Goal: Information Seeking & Learning: Find specific page/section

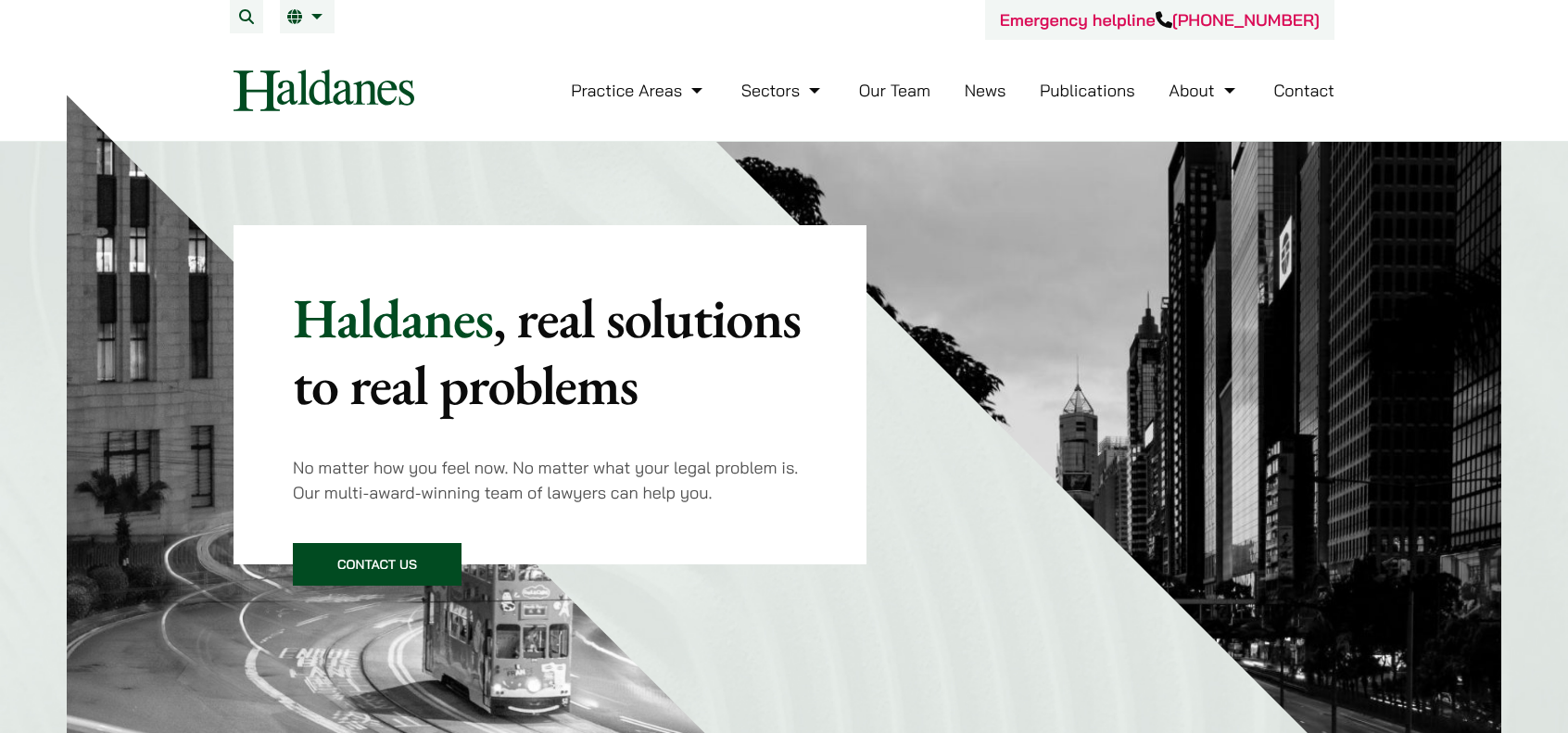
click at [913, 88] on link "Our Team" at bounding box center [894, 90] width 72 height 21
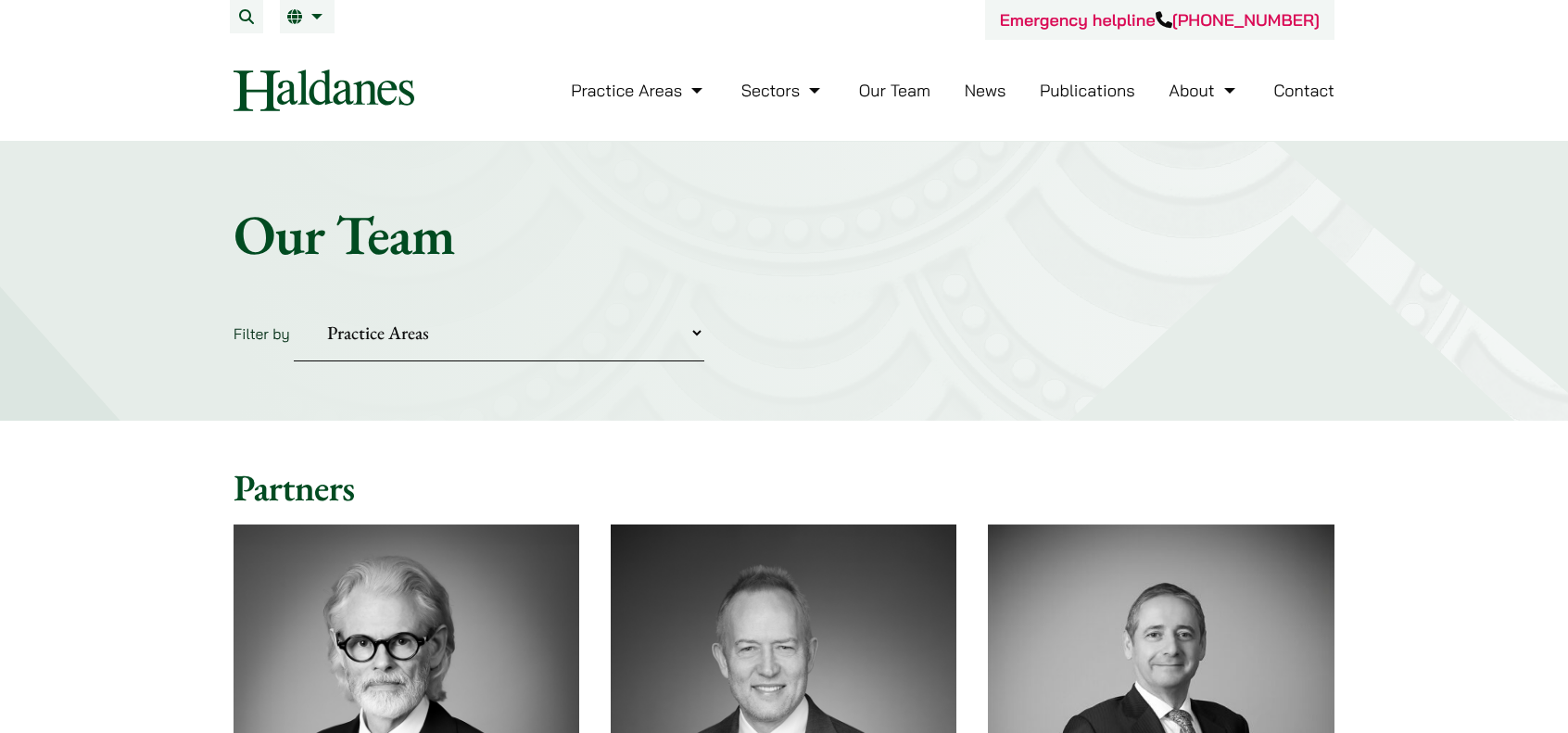
click at [702, 335] on select "Practice Areas Antitrust and Competition Civil Litigation & Dispute Resolution …" at bounding box center [499, 333] width 411 height 56
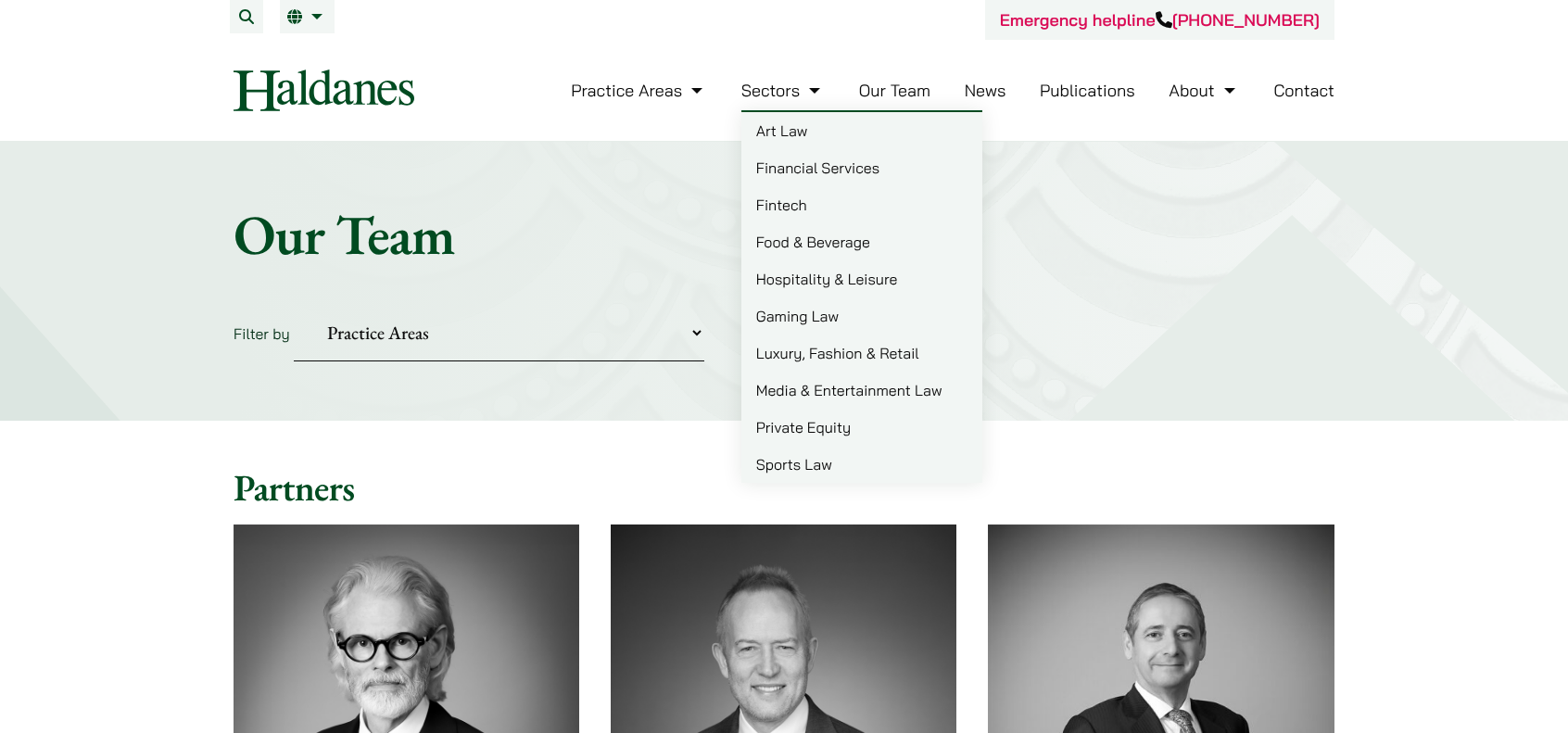
click at [791, 87] on link "Sectors" at bounding box center [783, 90] width 83 height 21
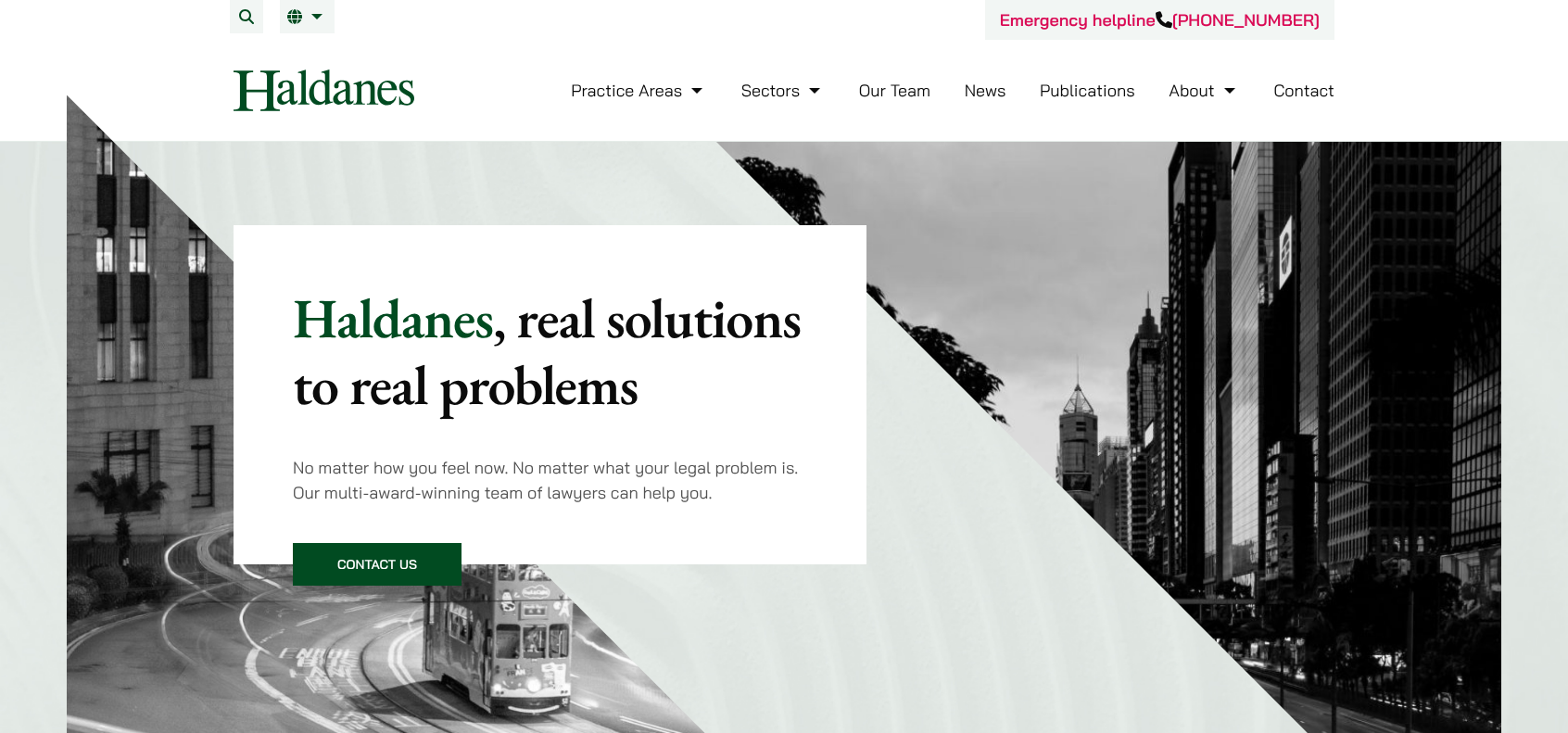
scroll to position [1043, 0]
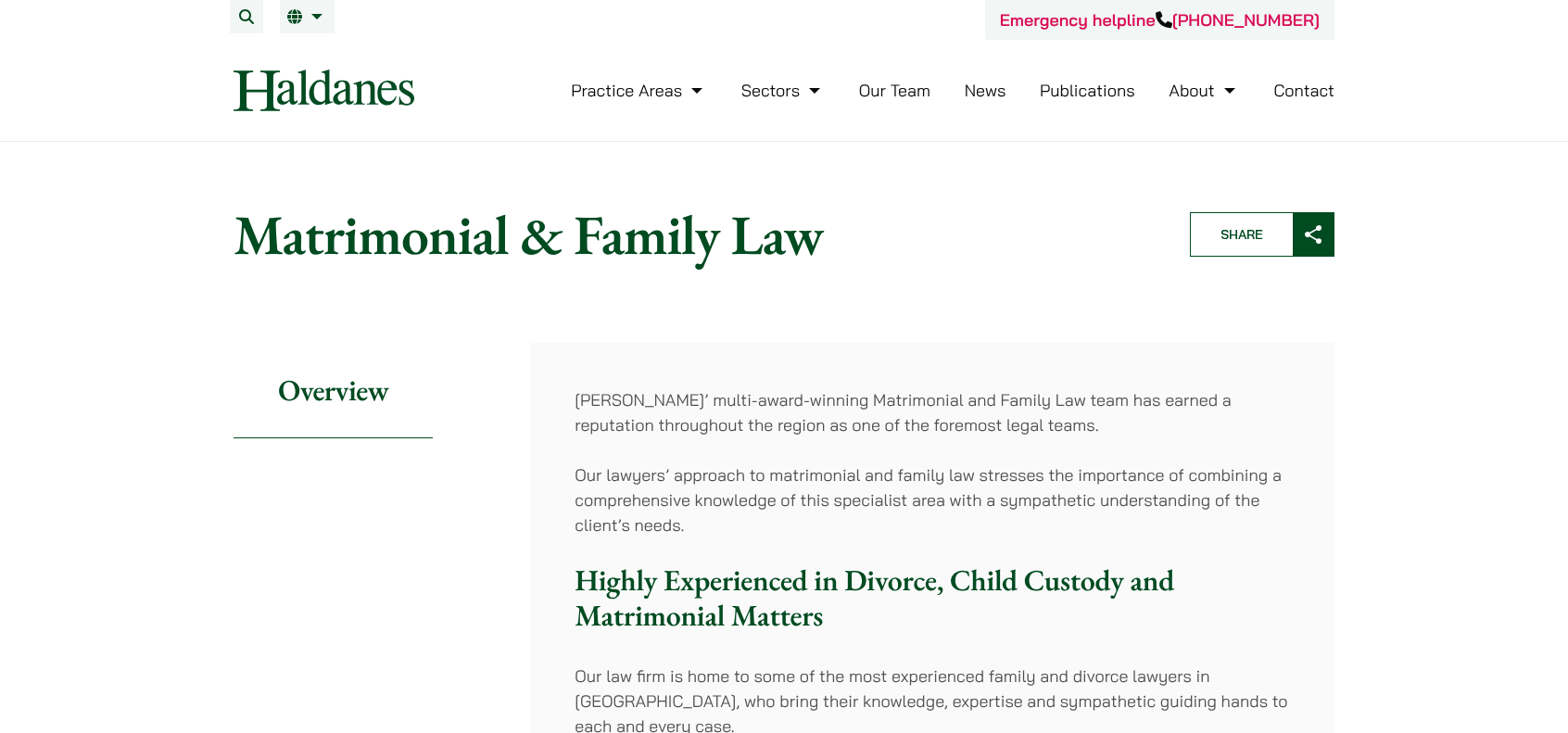
click at [912, 86] on link "Our Team" at bounding box center [894, 90] width 72 height 21
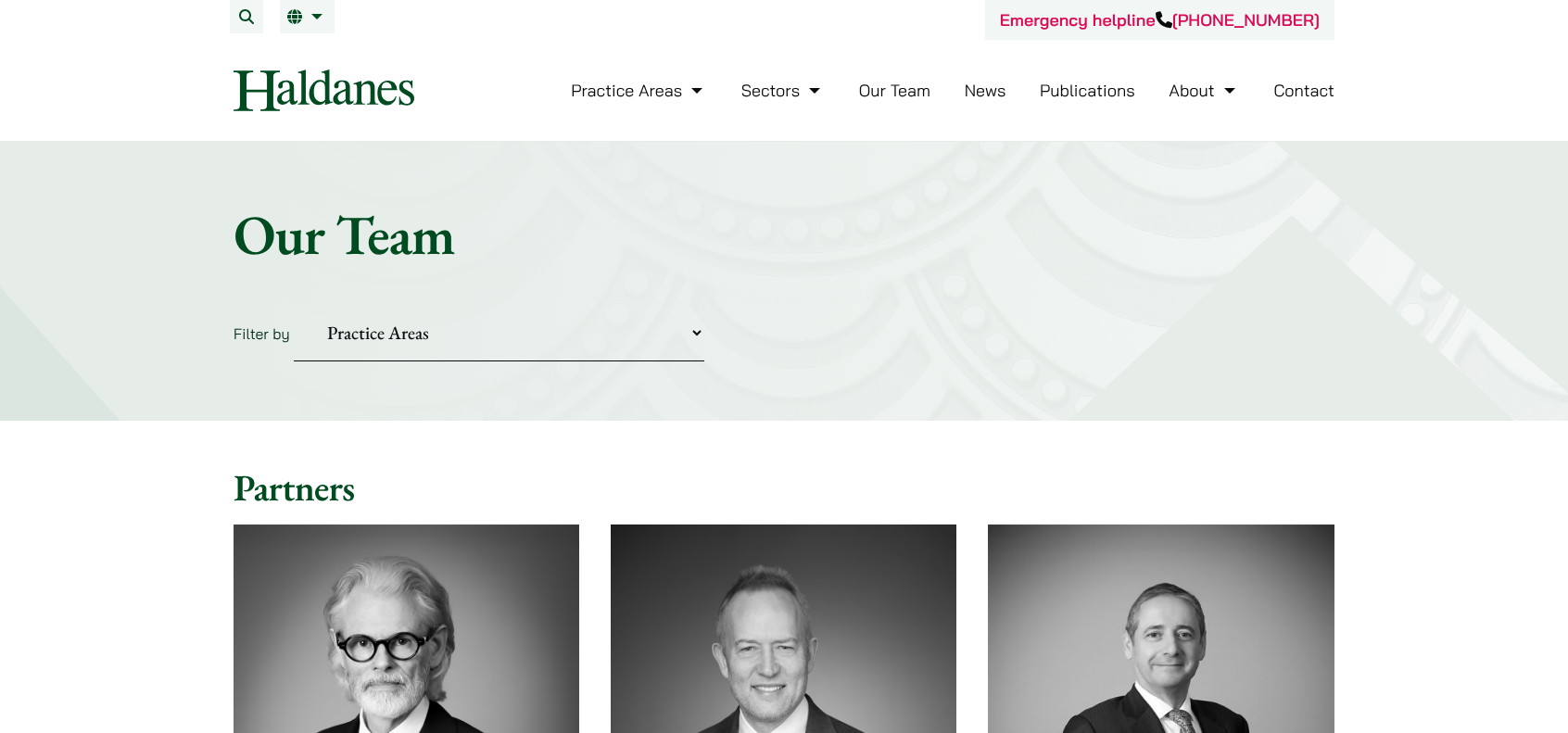
click at [700, 329] on select "Practice Areas Antitrust and Competition Civil Litigation & Dispute Resolution …" at bounding box center [499, 333] width 411 height 56
click at [293, 305] on select "Practice Areas Antitrust and Competition Civil Litigation & Dispute Resolution …" at bounding box center [499, 333] width 411 height 56
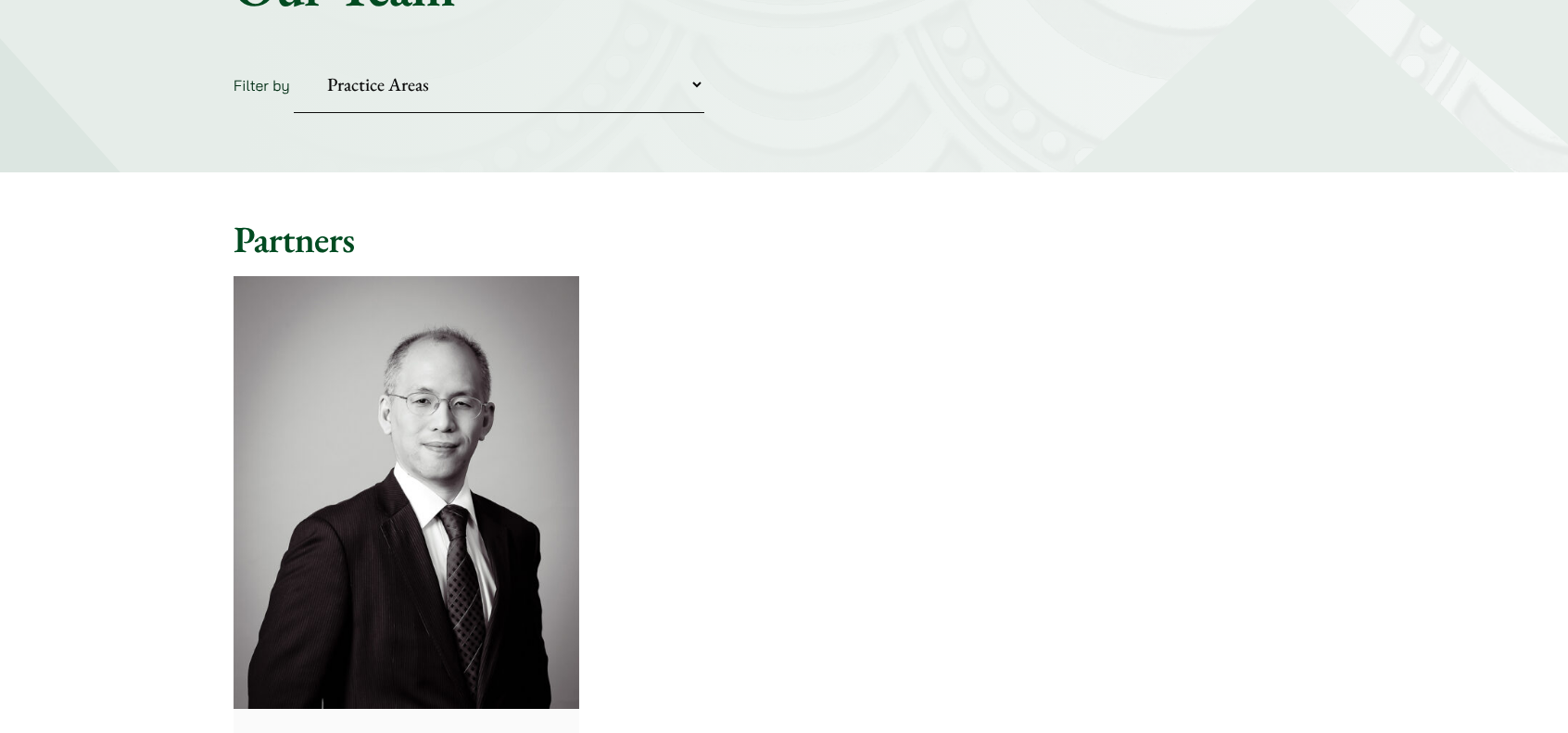
scroll to position [93, 0]
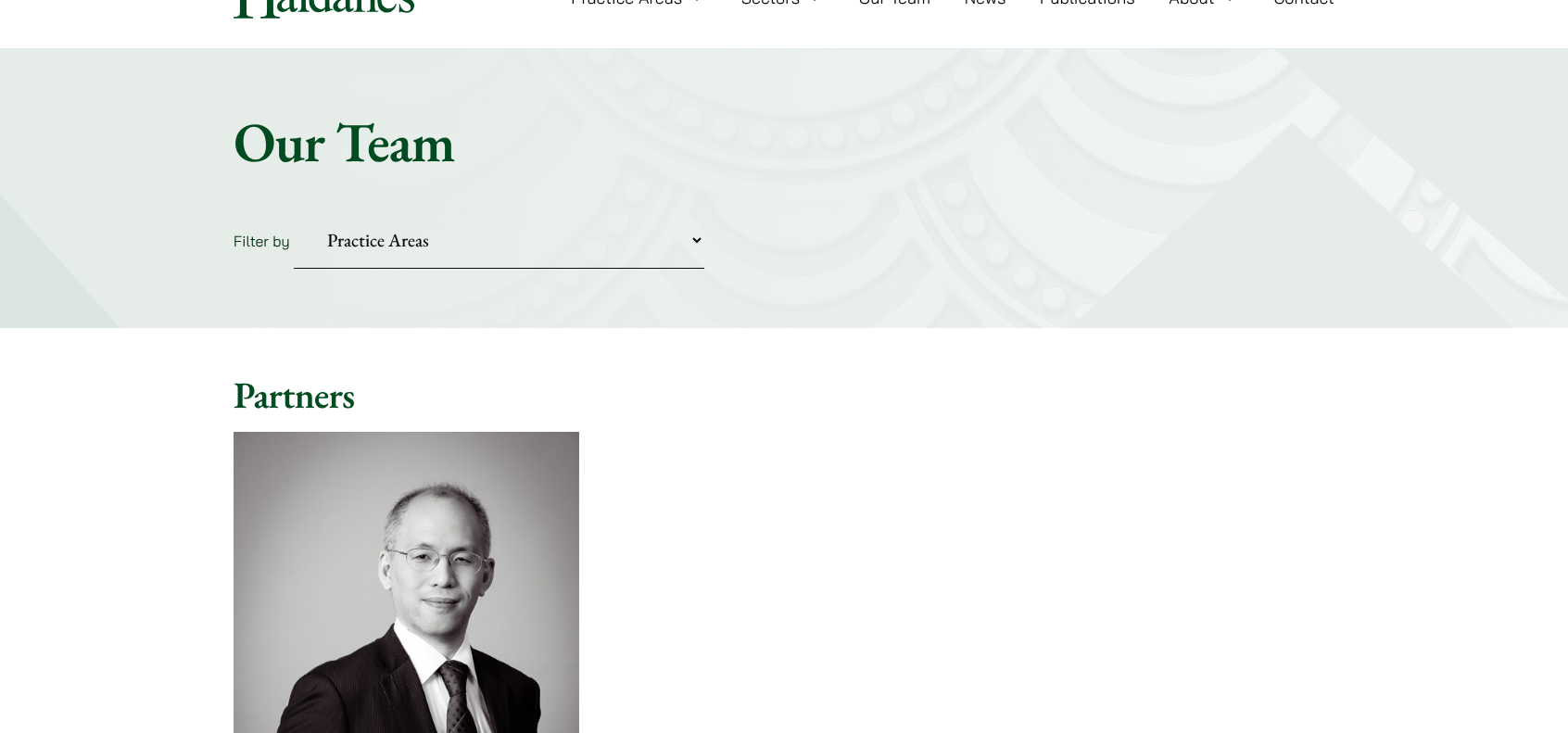
click at [641, 238] on select "Practice Areas Antitrust and Competition Civil Litigation & Dispute Resolution …" at bounding box center [499, 240] width 411 height 56
click at [293, 212] on select "Practice Areas Antitrust and Competition Civil Litigation & Dispute Resolution …" at bounding box center [499, 240] width 411 height 56
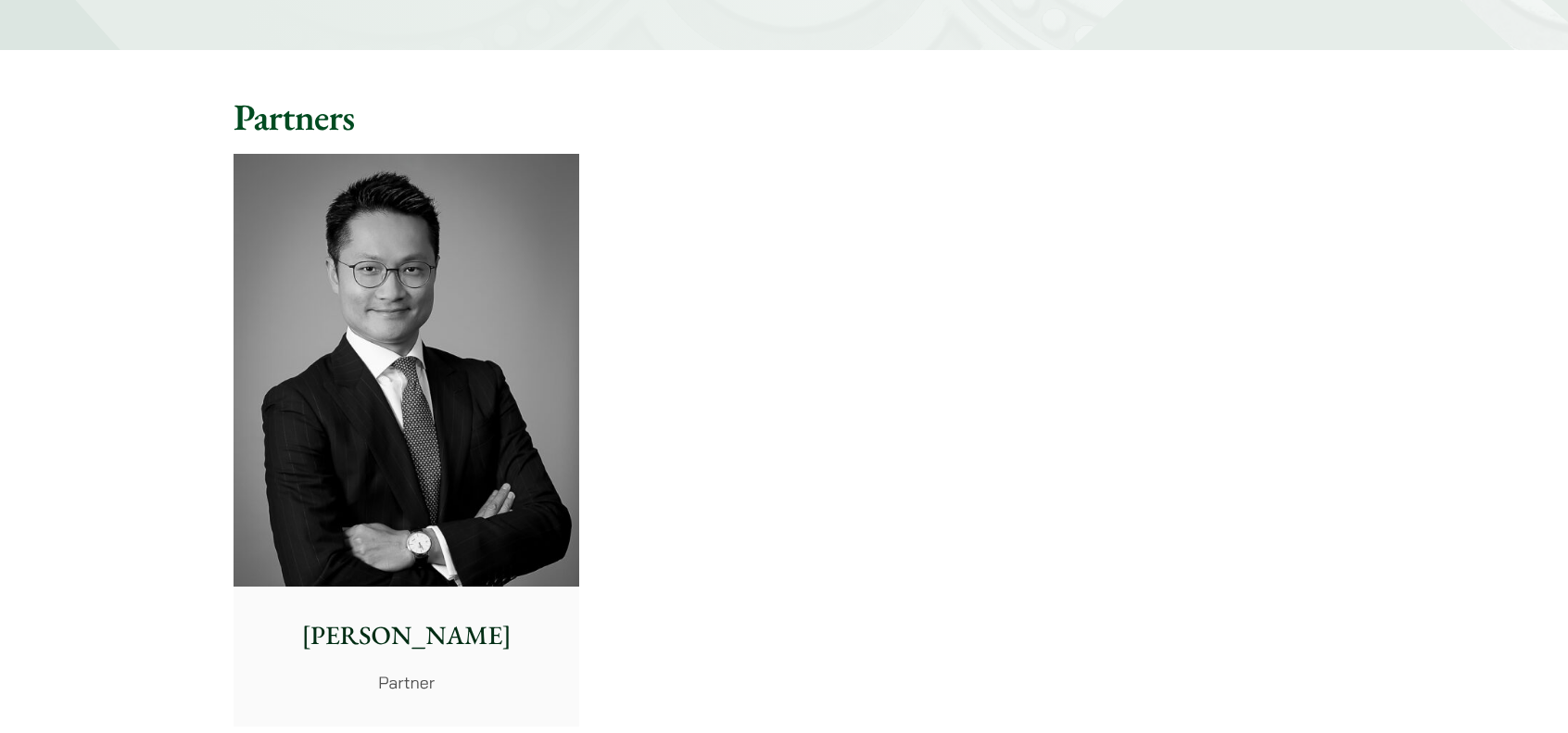
scroll to position [278, 0]
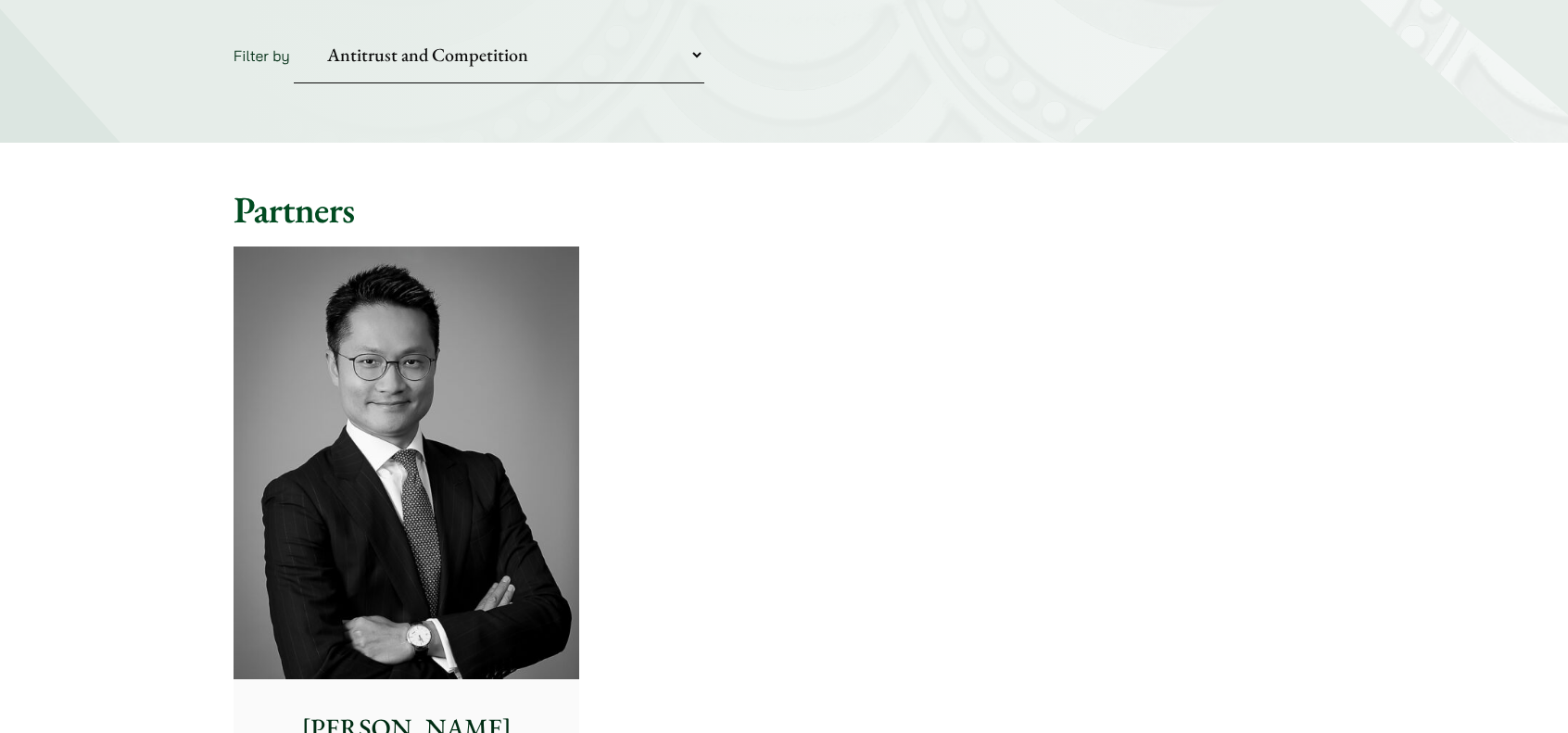
click at [647, 53] on select "Practice Areas Antitrust and Competition Civil Litigation & Dispute Resolution …" at bounding box center [499, 54] width 411 height 56
click at [293, 27] on select "Practice Areas Antitrust and Competition Civil Litigation & Dispute Resolution …" at bounding box center [499, 54] width 411 height 56
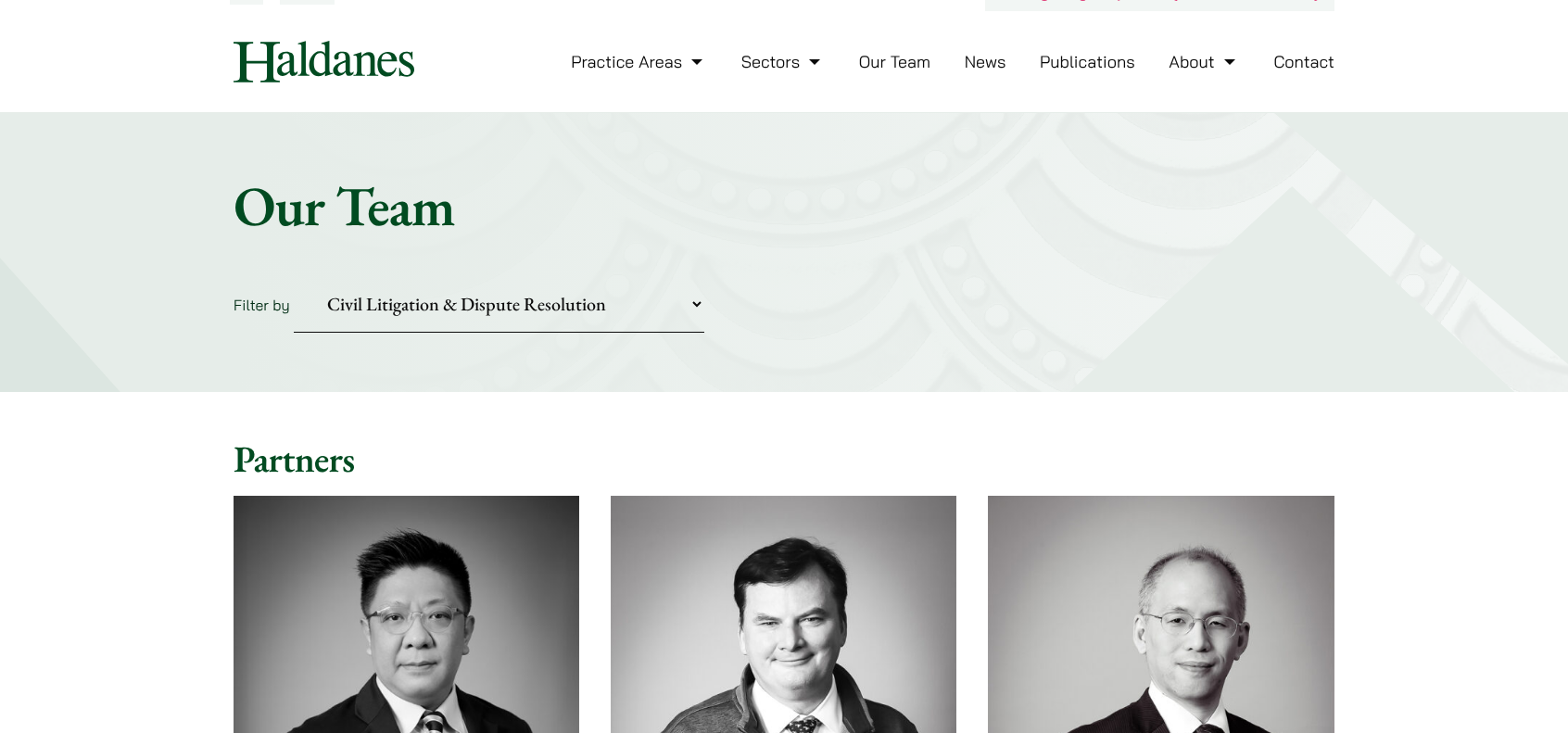
scroll to position [0, 0]
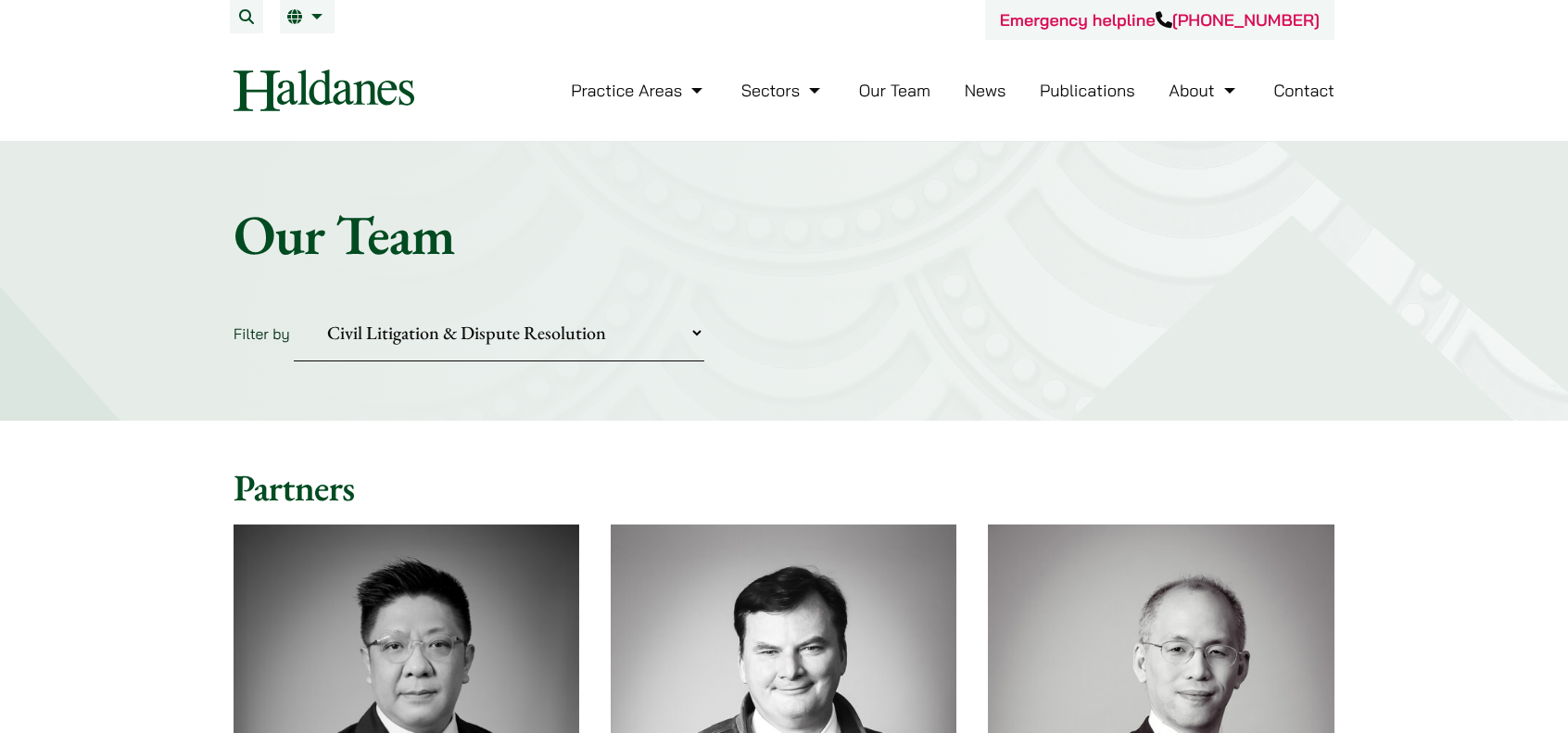
click at [651, 327] on select "Practice Areas Antitrust and Competition Civil Litigation & Dispute Resolution …" at bounding box center [499, 333] width 411 height 56
click at [293, 305] on select "Practice Areas Antitrust and Competition Civil Litigation & Dispute Resolution …" at bounding box center [499, 333] width 411 height 56
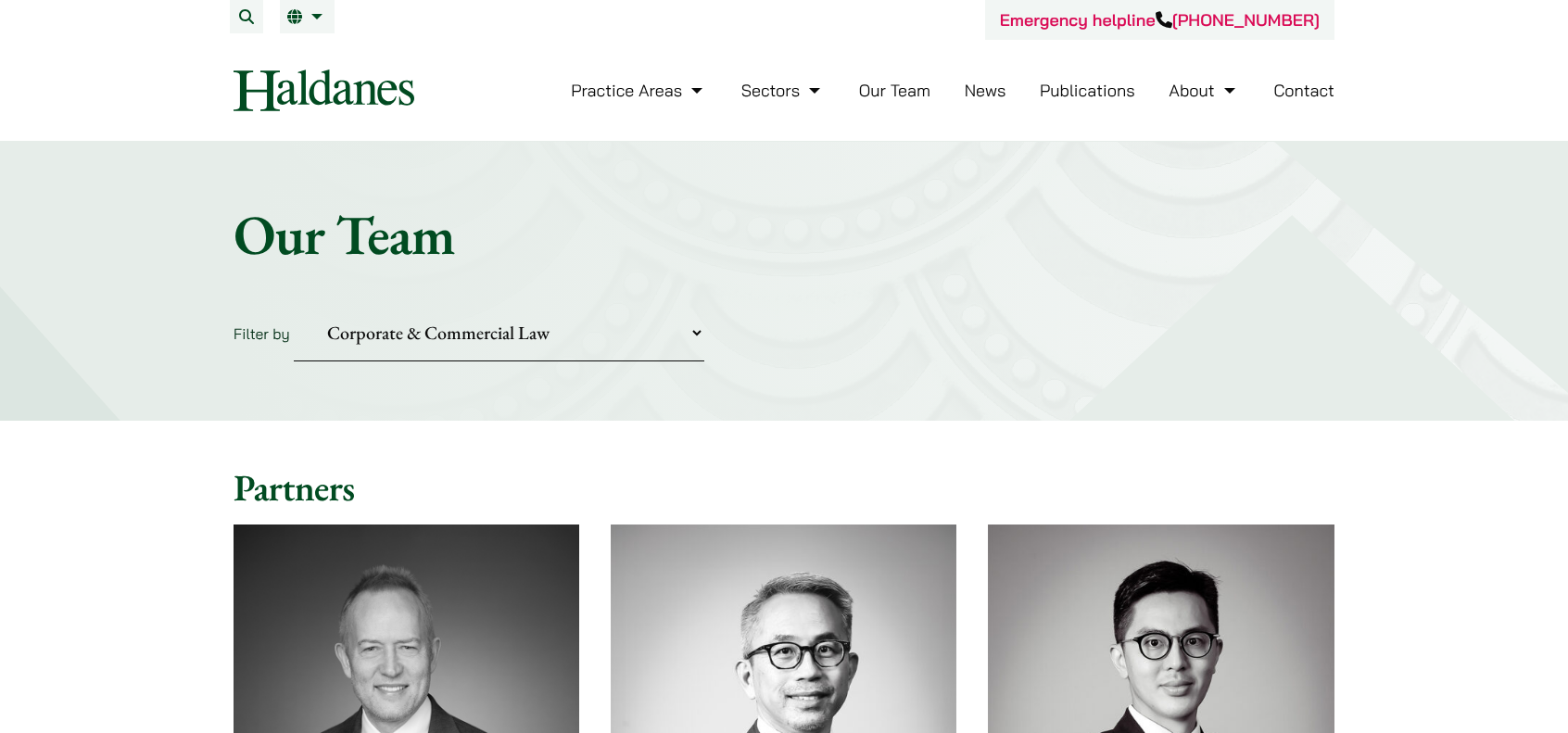
click at [633, 347] on select "Practice Areas Antitrust and Competition Civil Litigation & Dispute Resolution …" at bounding box center [499, 333] width 411 height 56
click at [293, 305] on select "Practice Areas Antitrust and Competition Civil Litigation & Dispute Resolution …" at bounding box center [499, 333] width 411 height 56
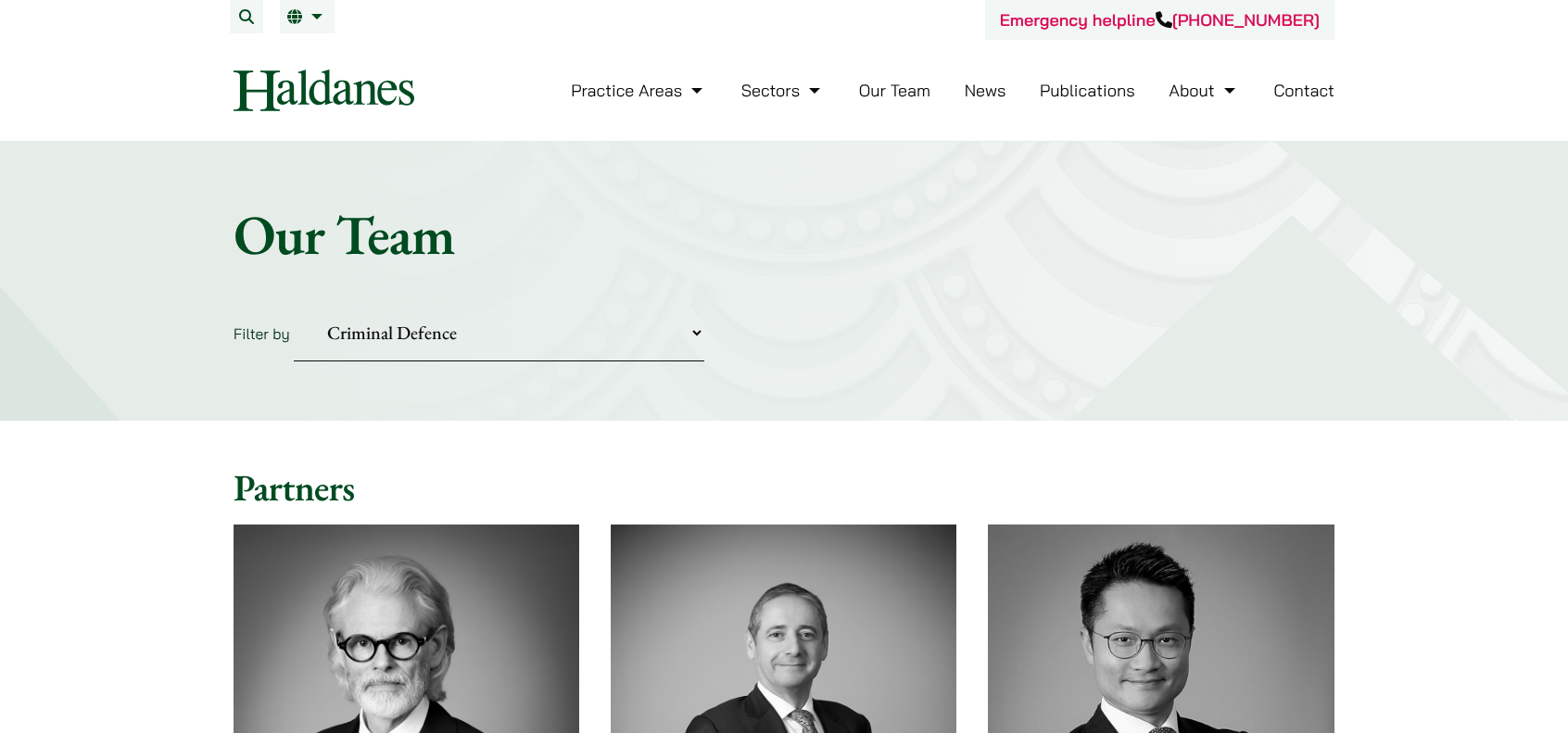
click at [510, 325] on select "Practice Areas Antitrust and Competition Civil Litigation & Dispute Resolution …" at bounding box center [499, 333] width 411 height 56
click at [293, 305] on select "Practice Areas Antitrust and Competition Civil Litigation & Dispute Resolution …" at bounding box center [499, 333] width 411 height 56
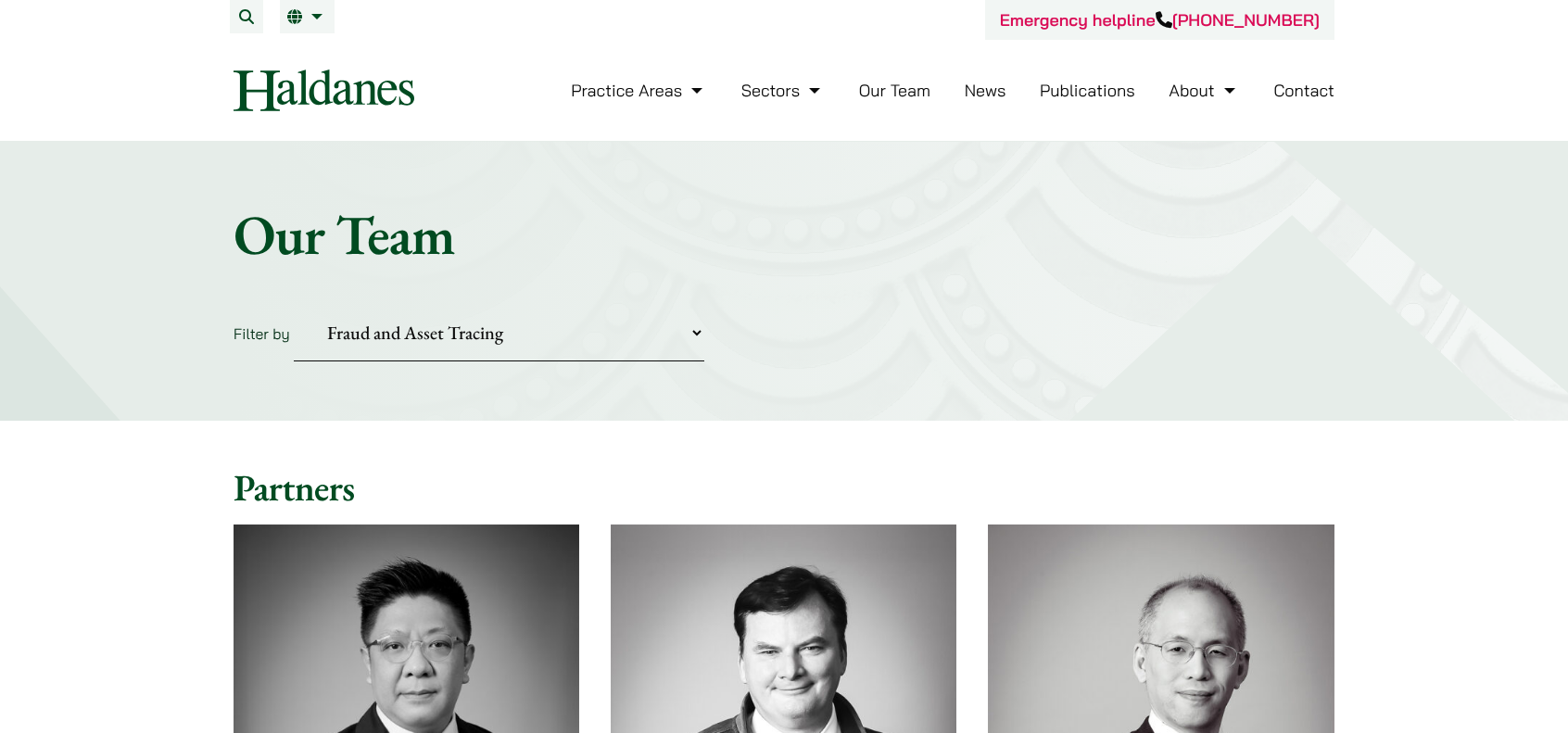
click at [593, 311] on select "Practice Areas Antitrust and Competition Civil Litigation & Dispute Resolution …" at bounding box center [499, 333] width 411 height 56
click at [293, 305] on select "Practice Areas Antitrust and Competition Civil Litigation & Dispute Resolution …" at bounding box center [499, 333] width 411 height 56
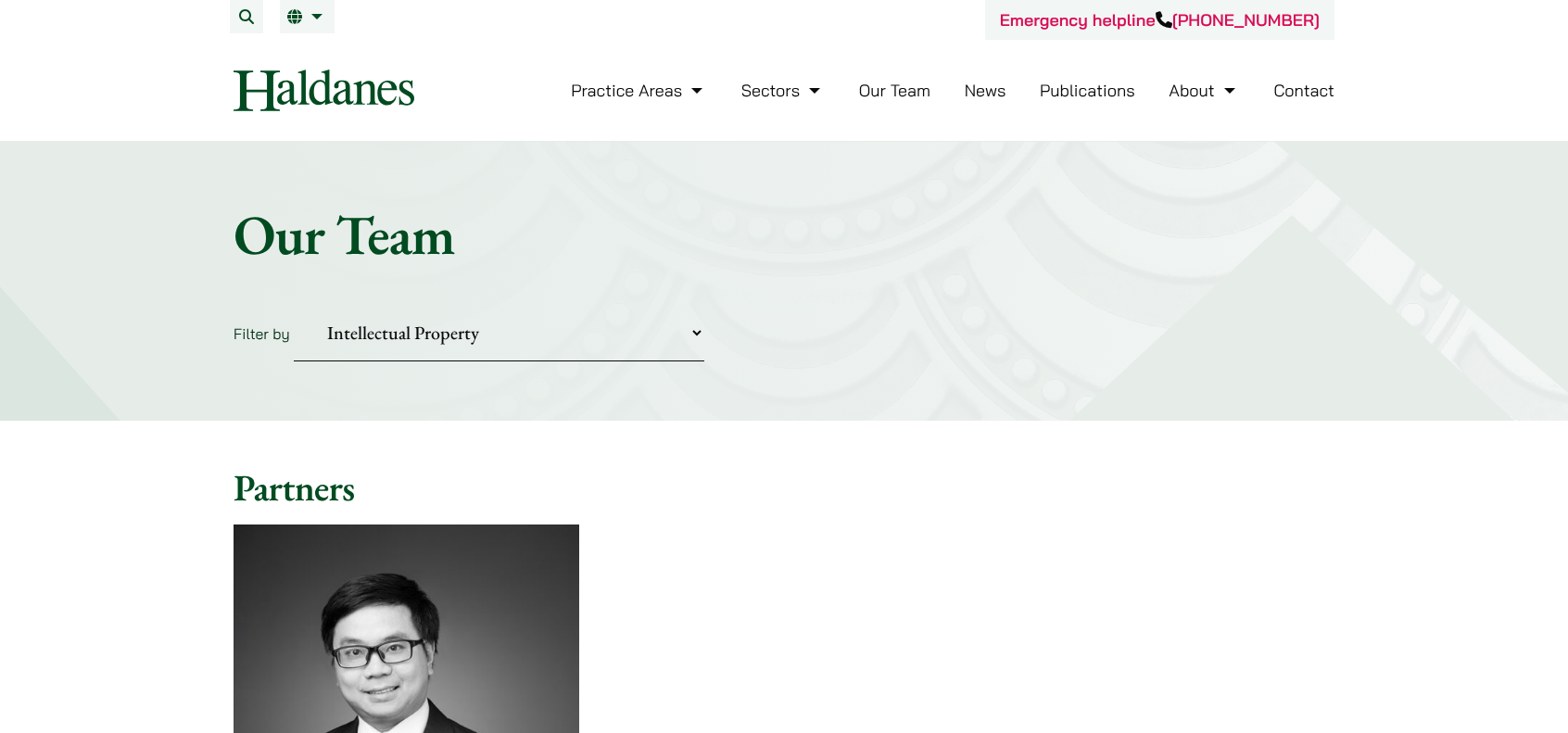
click at [661, 323] on select "Practice Areas Antitrust and Competition Civil Litigation & Dispute Resolution …" at bounding box center [499, 333] width 411 height 56
click at [293, 305] on select "Practice Areas Antitrust and Competition Civil Litigation & Dispute Resolution …" at bounding box center [499, 333] width 411 height 56
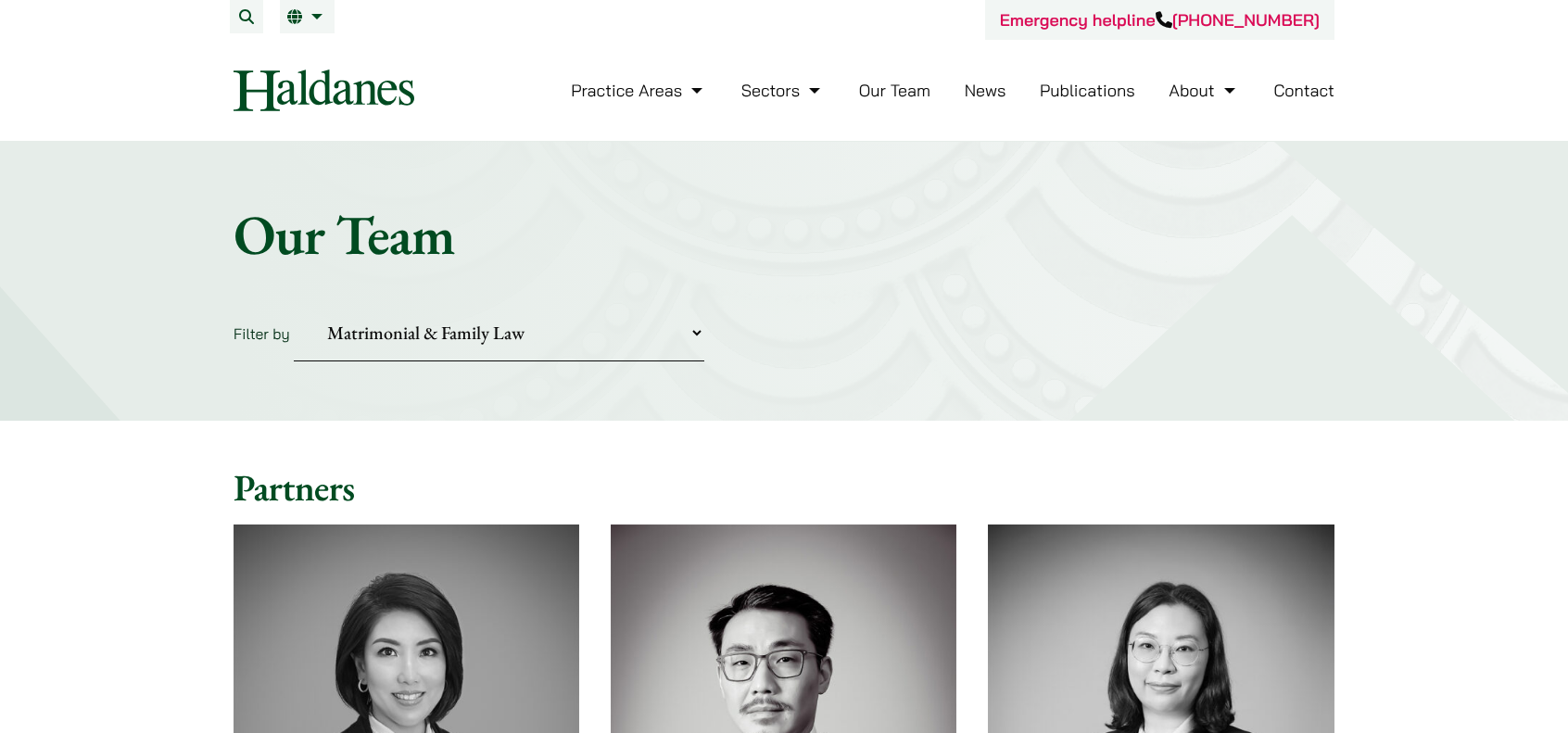
click at [605, 336] on select "Practice Areas Antitrust and Competition Civil Litigation & Dispute Resolution …" at bounding box center [499, 333] width 411 height 56
click at [293, 305] on select "Practice Areas Antitrust and Competition Civil Litigation & Dispute Resolution …" at bounding box center [499, 333] width 411 height 56
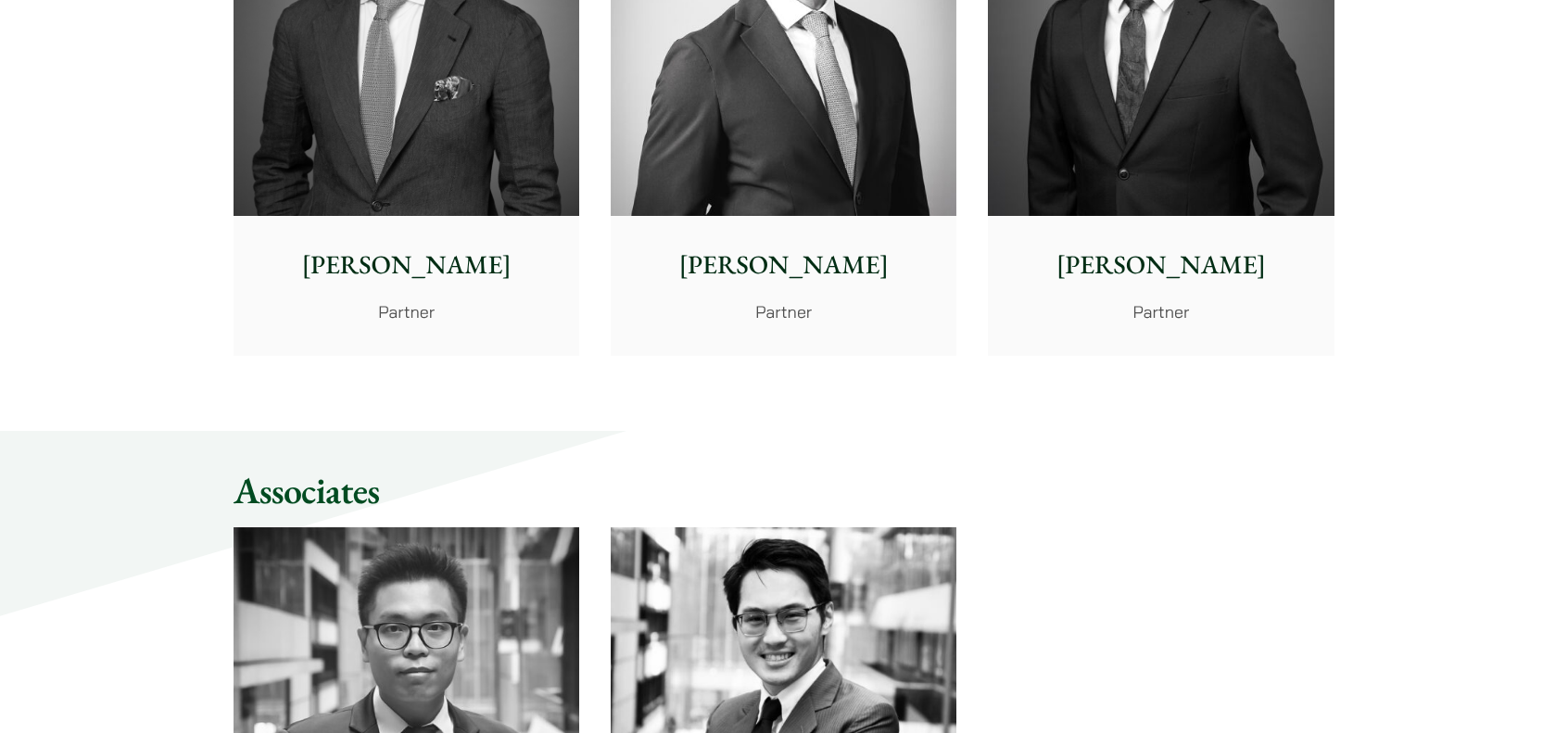
scroll to position [93, 0]
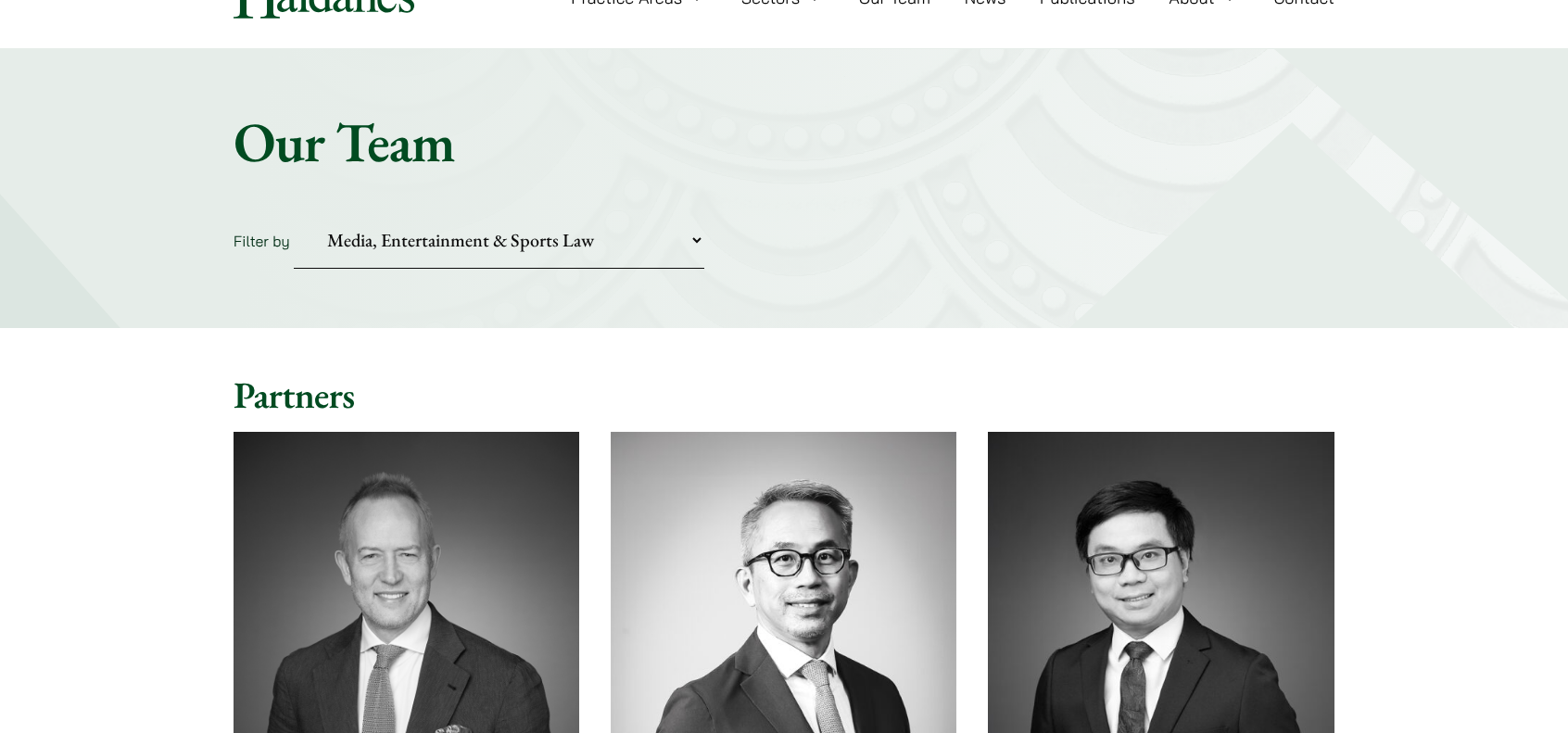
click at [665, 242] on select "Practice Areas Antitrust and Competition Civil Litigation & Dispute Resolution …" at bounding box center [499, 240] width 411 height 56
click at [293, 212] on select "Practice Areas Antitrust and Competition Civil Litigation & Dispute Resolution …" at bounding box center [499, 240] width 411 height 56
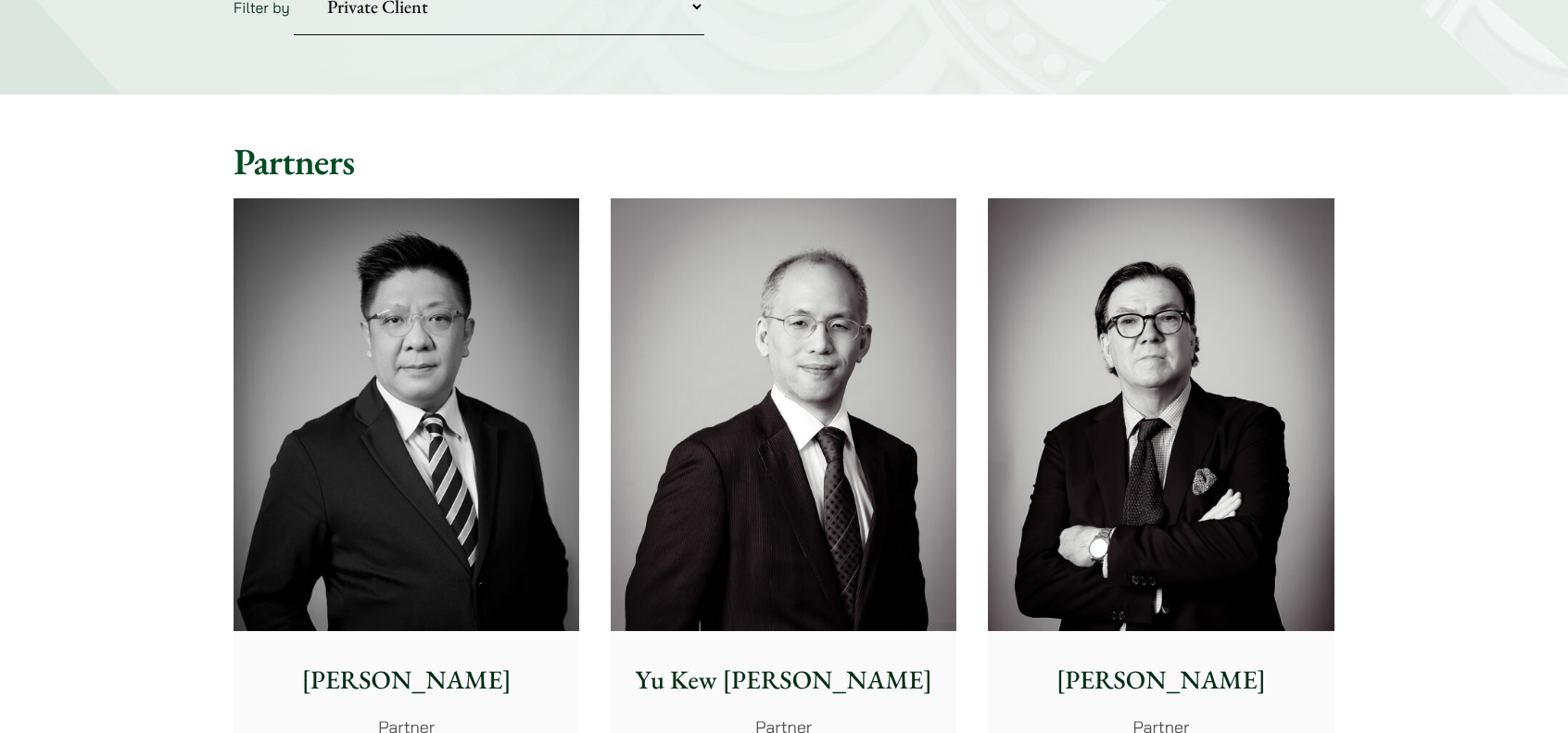
scroll to position [0, 0]
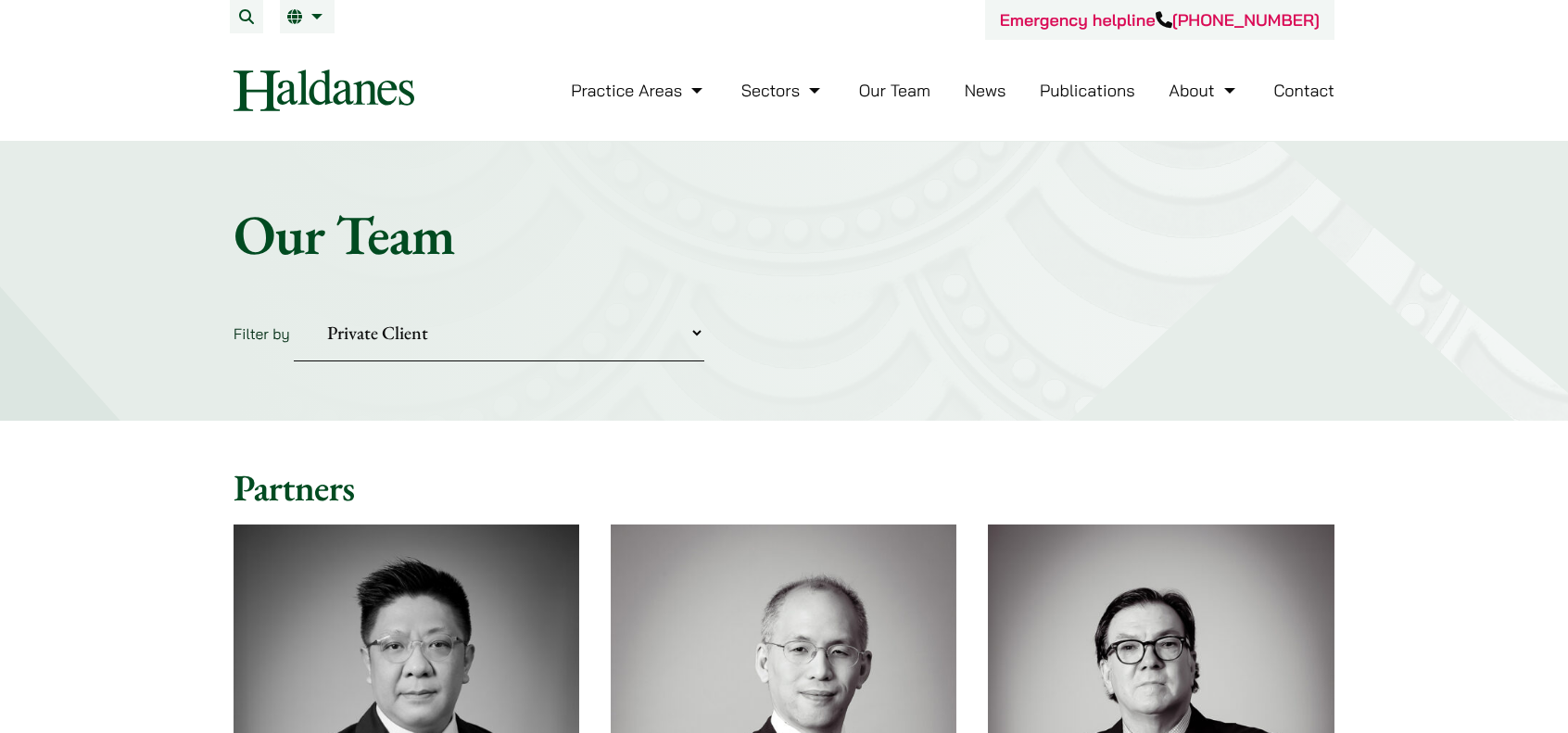
click at [499, 340] on select "Practice Areas Antitrust and Competition Civil Litigation & Dispute Resolution …" at bounding box center [499, 333] width 411 height 56
click at [293, 305] on select "Practice Areas Antitrust and Competition Civil Litigation & Dispute Resolution …" at bounding box center [499, 333] width 411 height 56
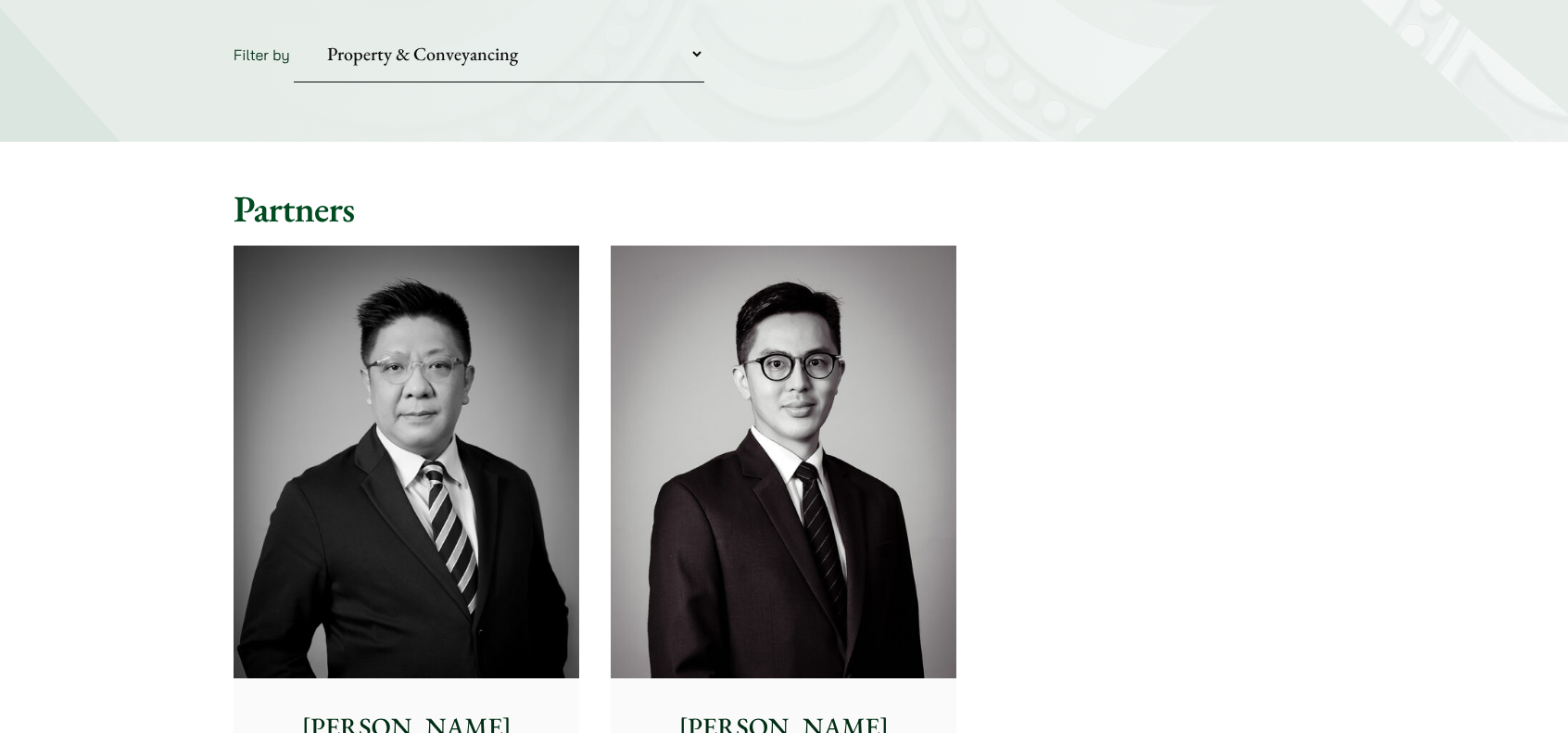
scroll to position [649, 0]
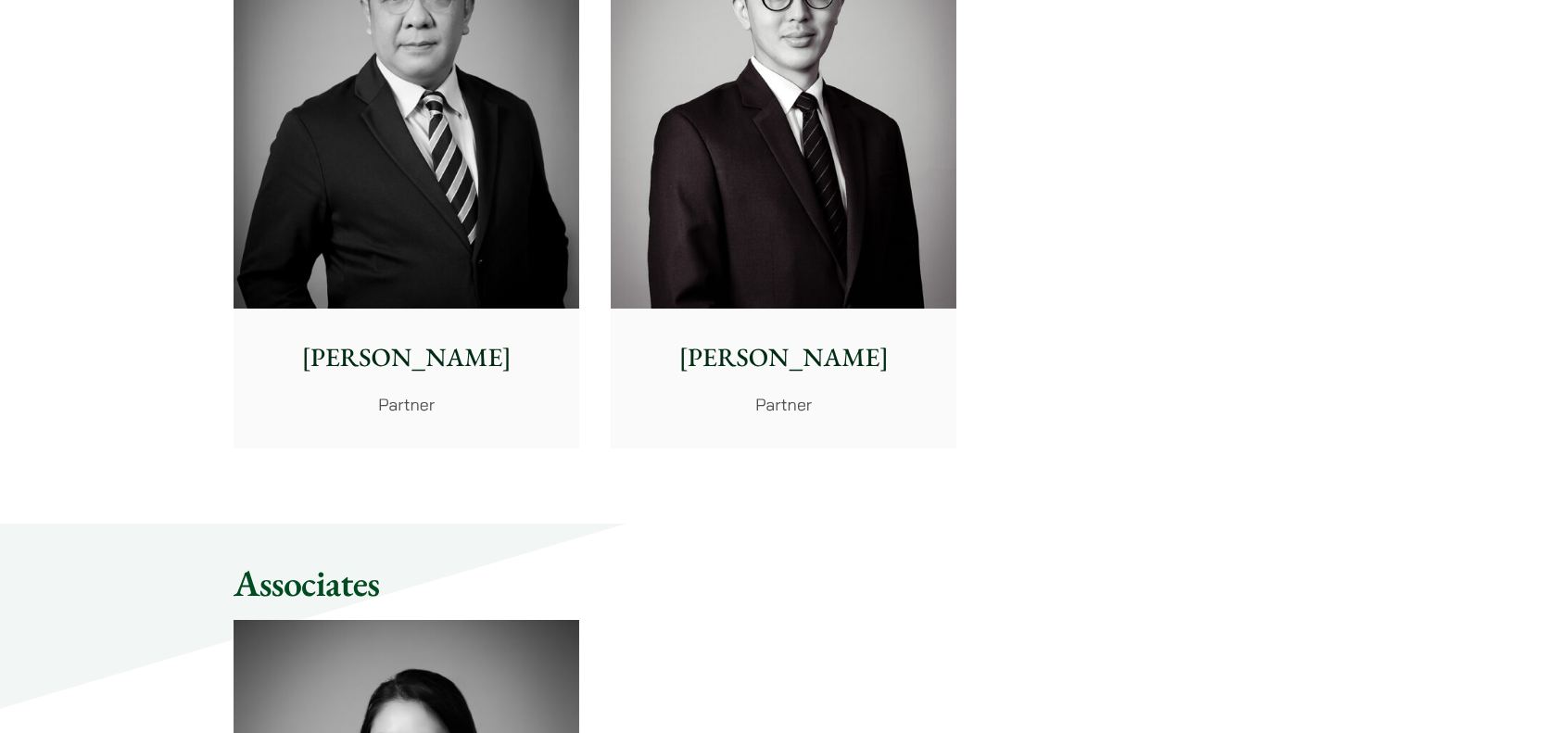
click at [396, 346] on p "Paul Lui" at bounding box center [406, 357] width 316 height 39
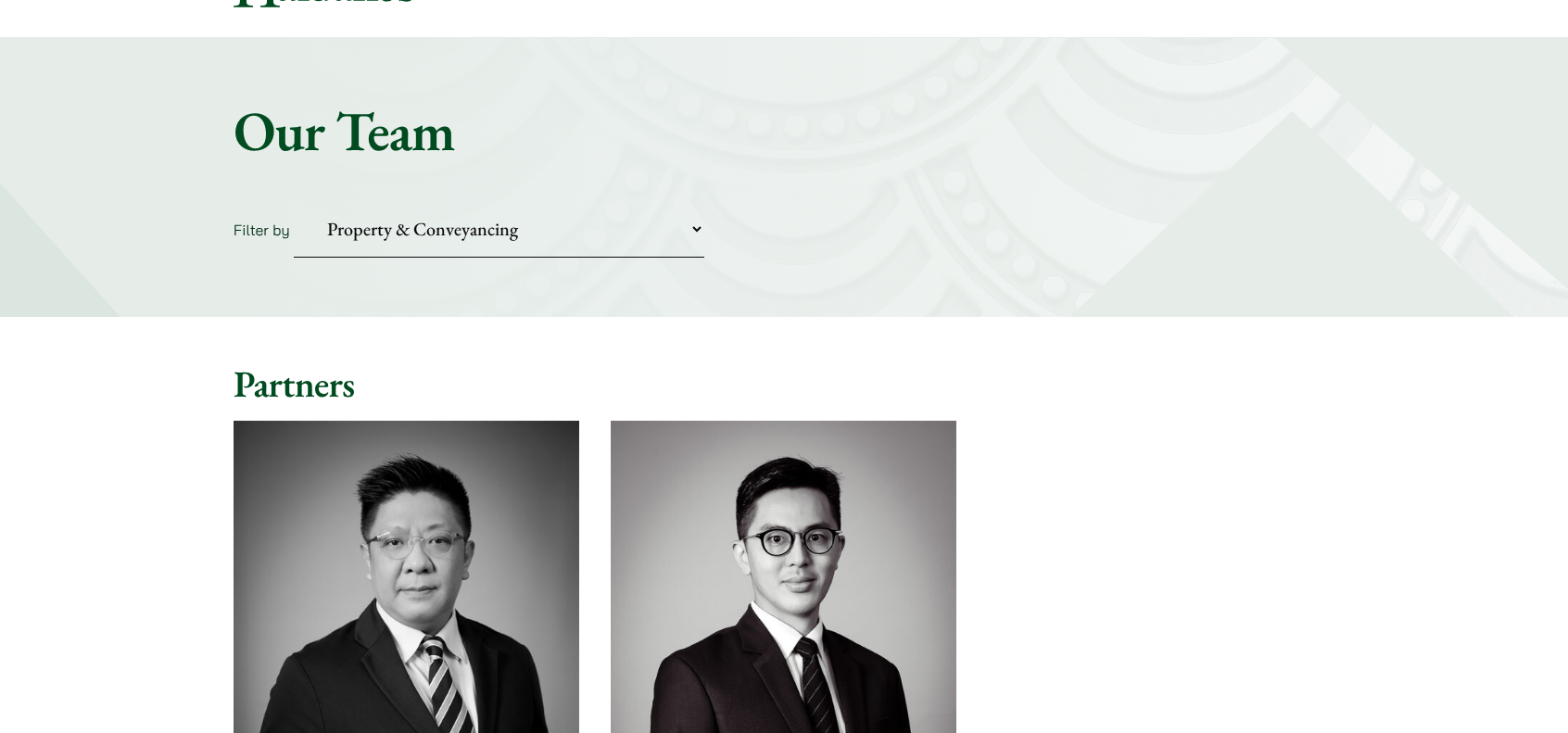
scroll to position [0, 0]
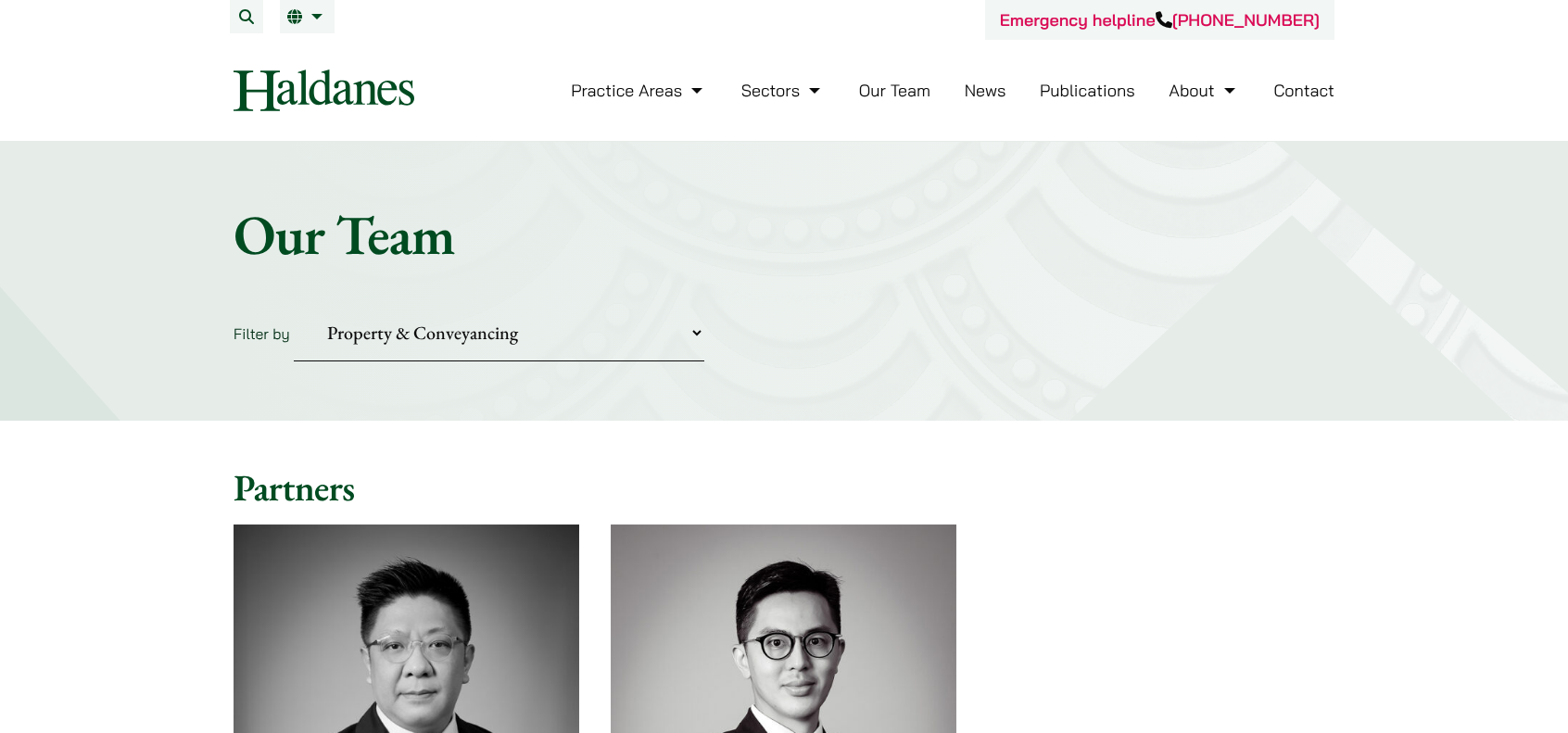
click at [579, 344] on select "Practice Areas Antitrust and Competition Civil Litigation & Dispute Resolution …" at bounding box center [499, 333] width 411 height 56
select select "securities-regulatory-disciplinary-matters"
click at [293, 305] on select "Practice Areas Antitrust and Competition Civil Litigation & Dispute Resolution …" at bounding box center [499, 333] width 411 height 56
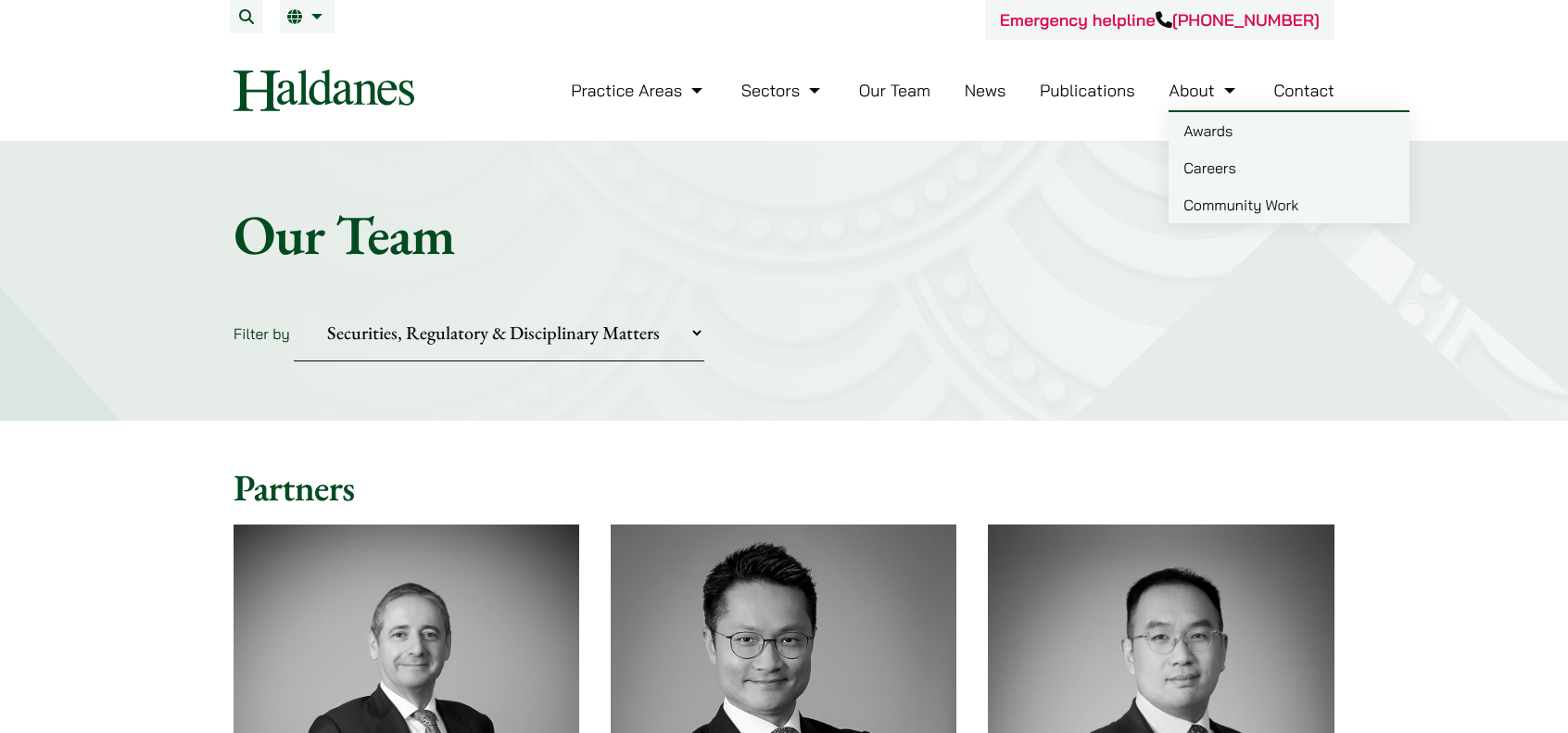
click at [1213, 168] on link "Careers" at bounding box center [1289, 167] width 241 height 37
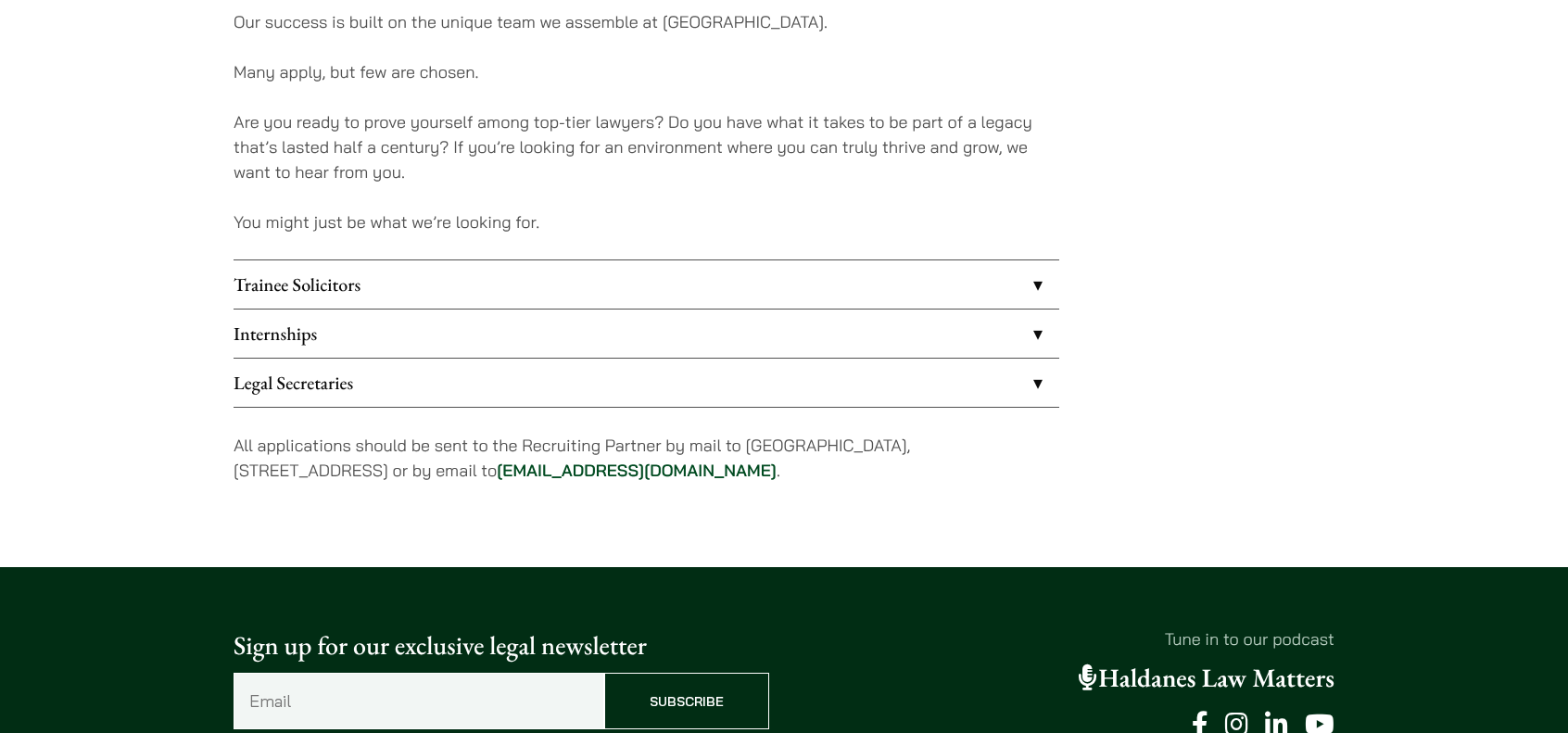
scroll to position [1576, 0]
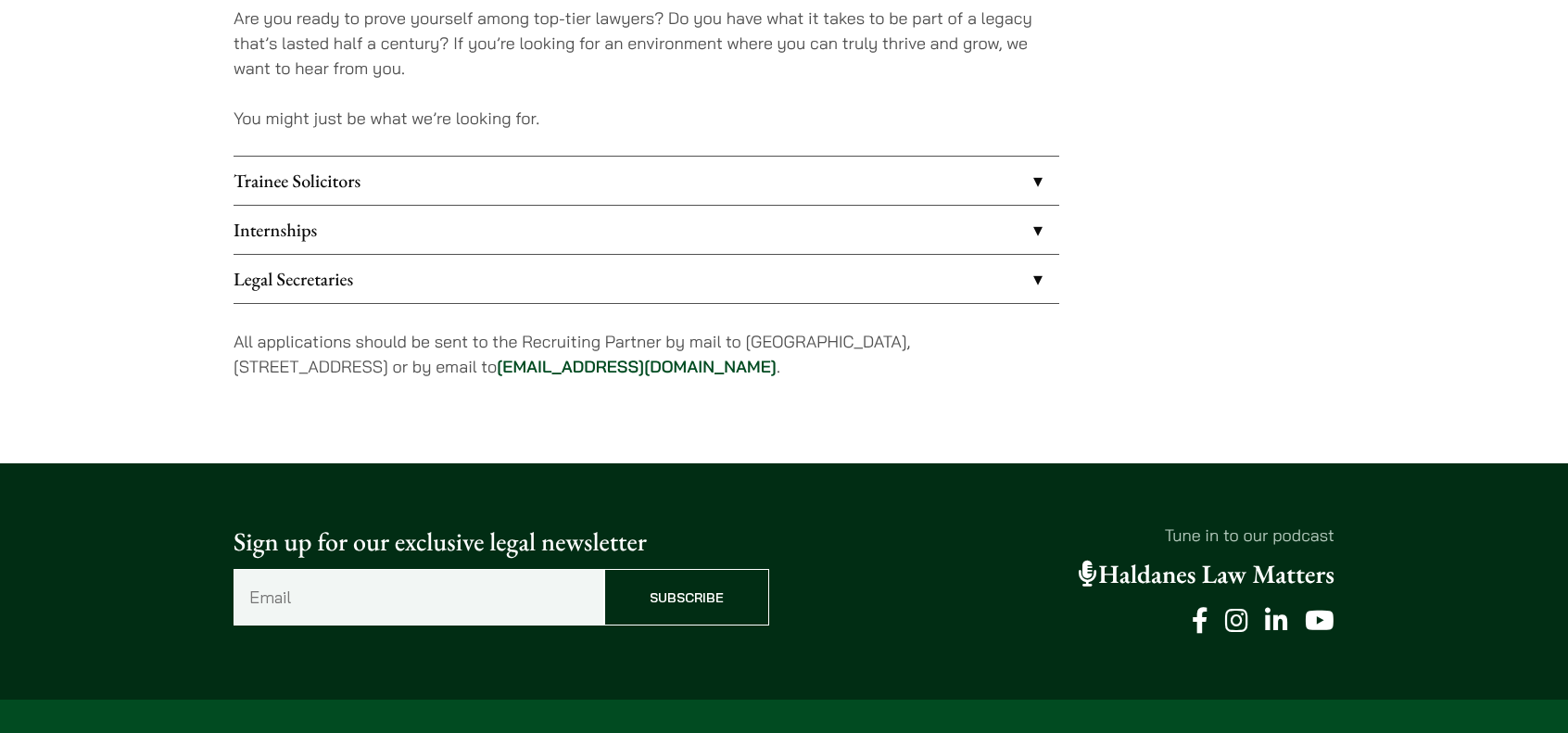
click at [912, 269] on link "Legal Secretaries" at bounding box center [646, 279] width 826 height 48
